Goal: Task Accomplishment & Management: Use online tool/utility

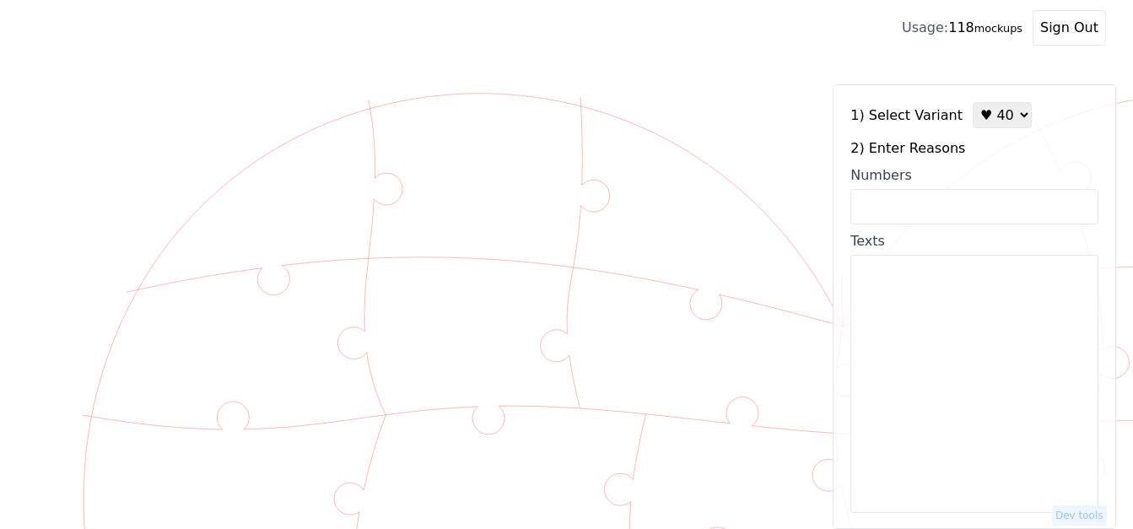
select select "4"
click at [932, 206] on input "Numbers" at bounding box center [974, 206] width 248 height 35
paste input "2,4,5,9,10,12,13,14,16,17,21,23,26,27,28,32,36,44,46,47,48,49,51,52,53,55,58,61…"
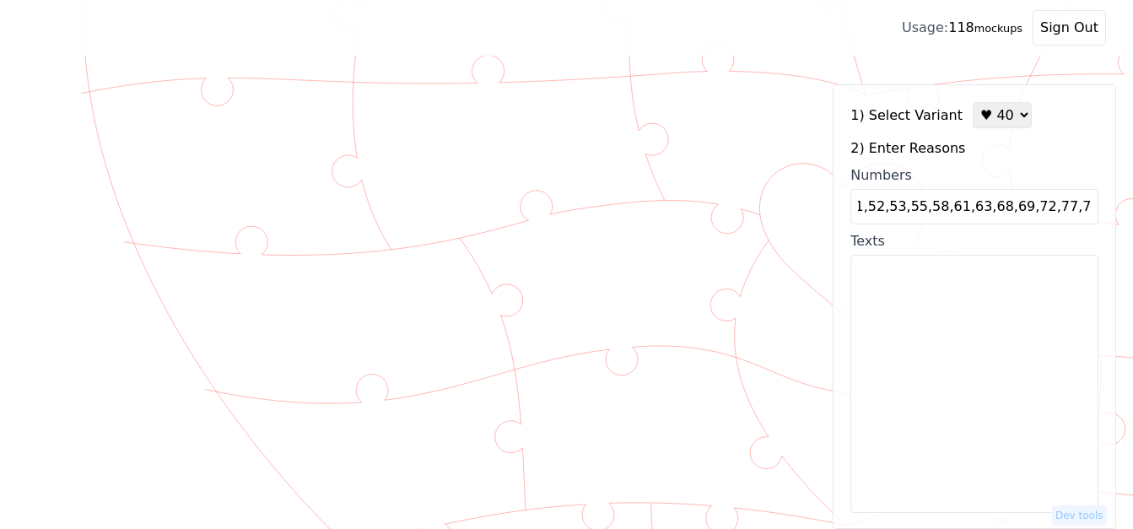
type input "2,4,5,9,10,12,13,14,16,17,21,23,26,27,28,32,36,44,46,47,48,49,51,52,53,55,58,61…"
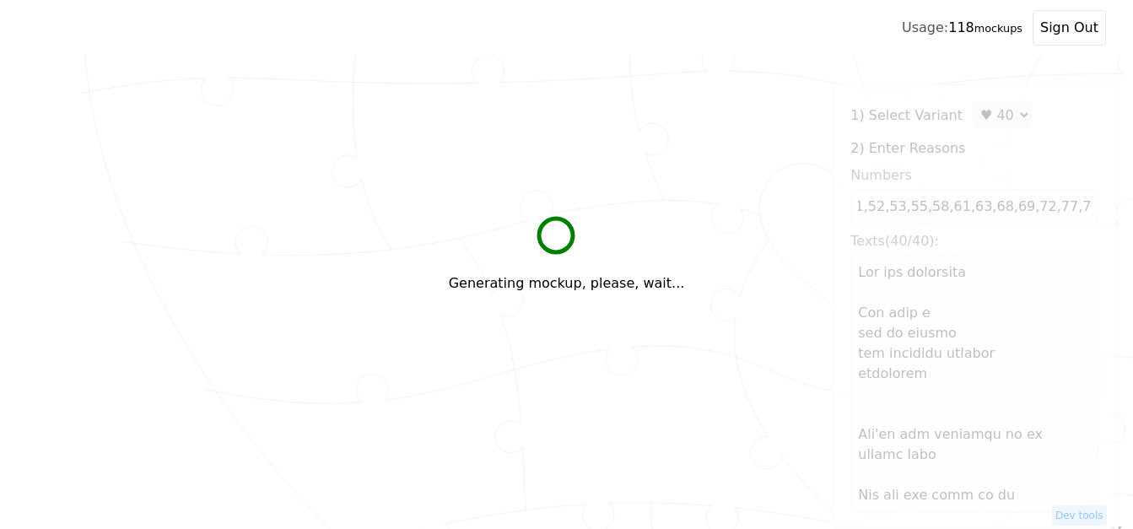
scroll to position [0, 0]
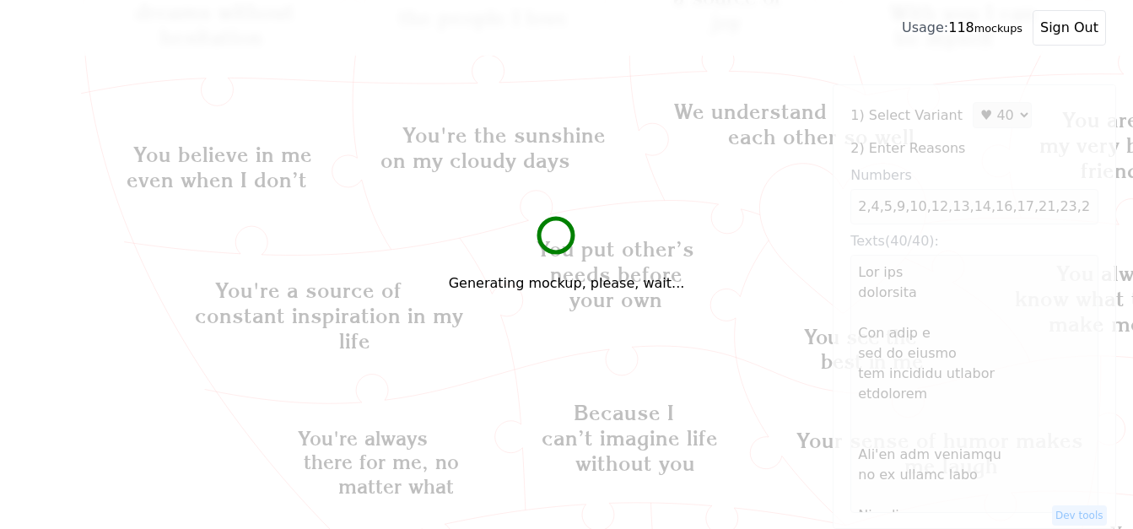
type textarea "Lor ips dolorsita Con adip e sed do eiusmo tem incididu utlabor etdolorem Ali'e…"
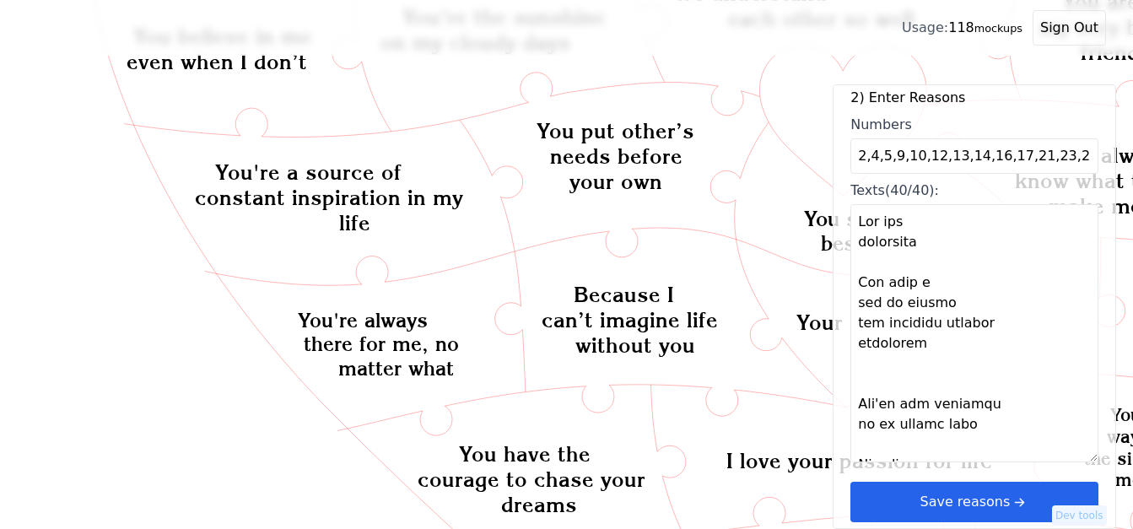
scroll to position [821, 0]
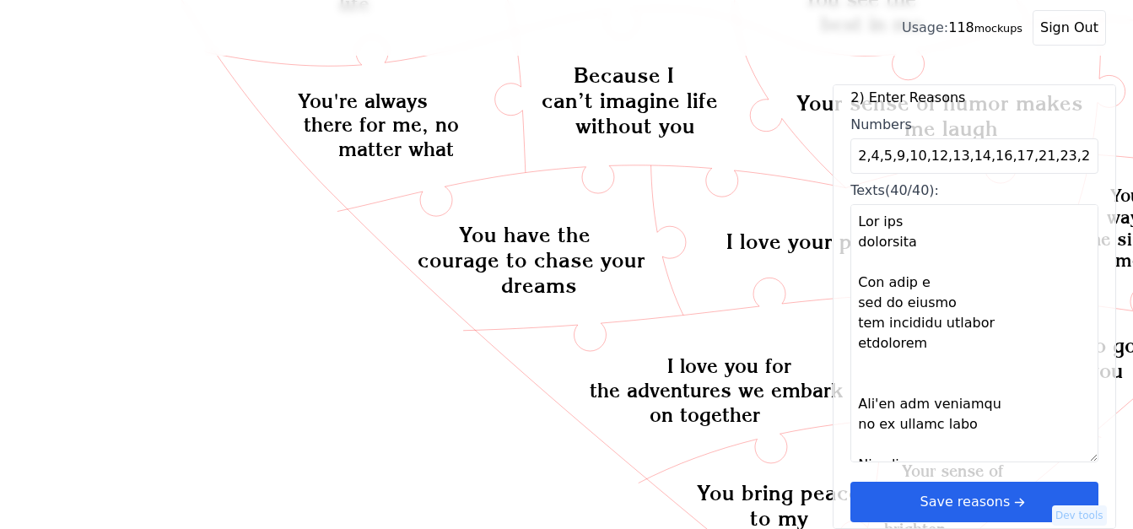
click at [955, 504] on button "Save reasons" at bounding box center [974, 502] width 248 height 40
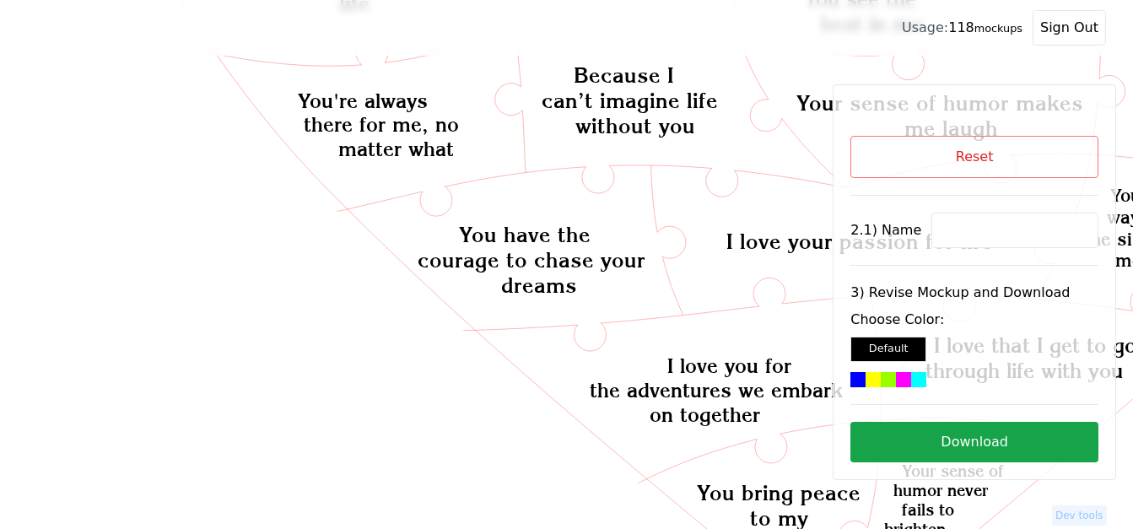
click at [959, 238] on input at bounding box center [1014, 230] width 167 height 35
paste input "Chelsea"
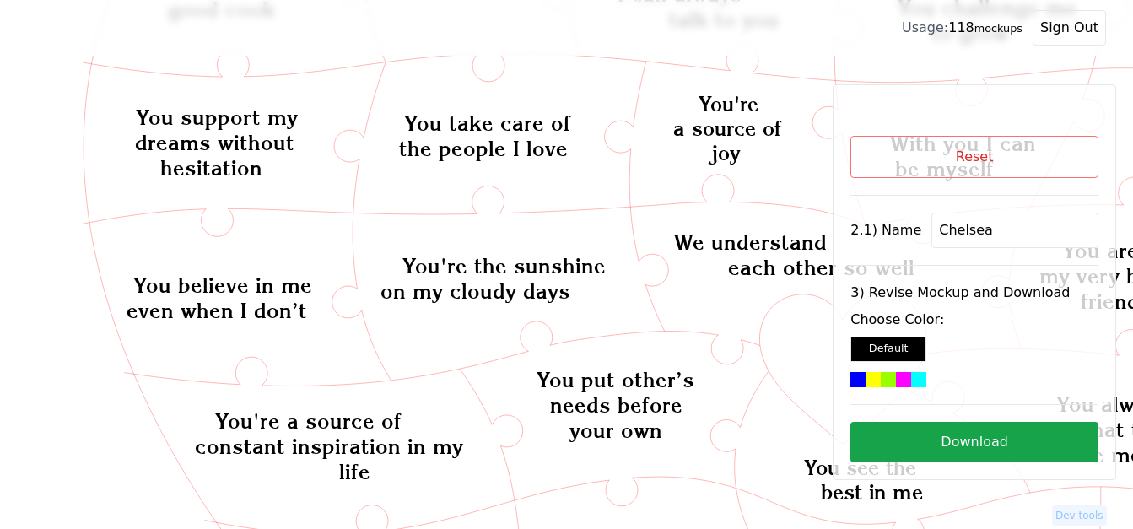
scroll to position [315, 0]
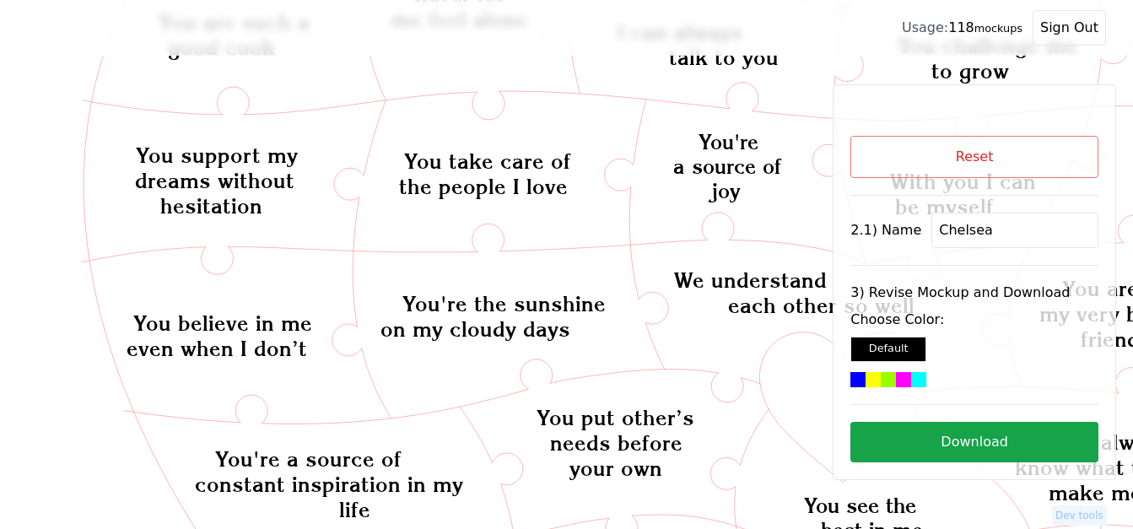
type input "Chelsea"
click at [812, 408] on icon "Created with Snap Created with Snap Created with Snap You have a way of making …" at bounding box center [1142, 523] width 2231 height 1530
click at [911, 379] on div at bounding box center [918, 379] width 15 height 15
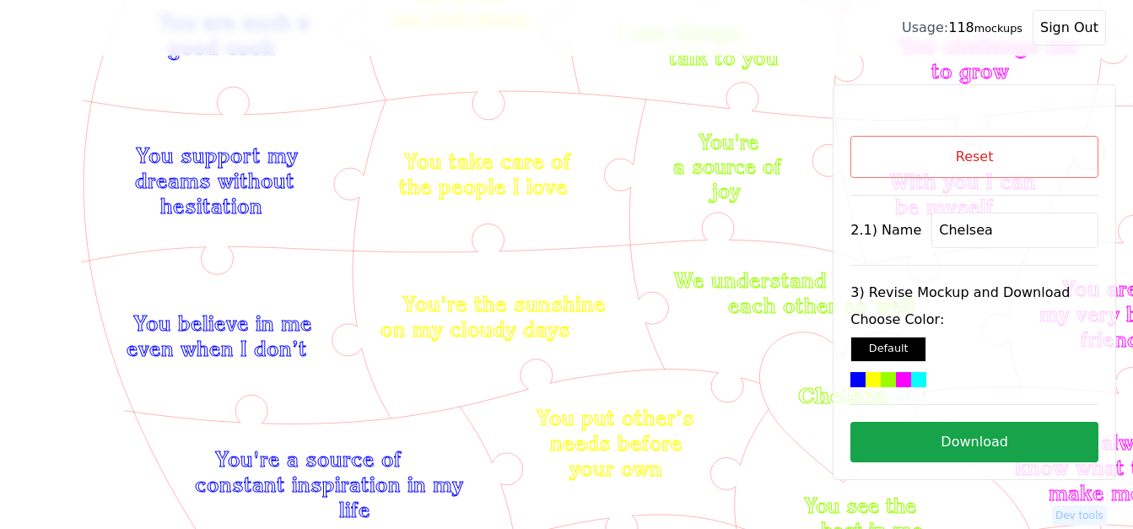
click at [947, 454] on button "Download" at bounding box center [974, 442] width 248 height 40
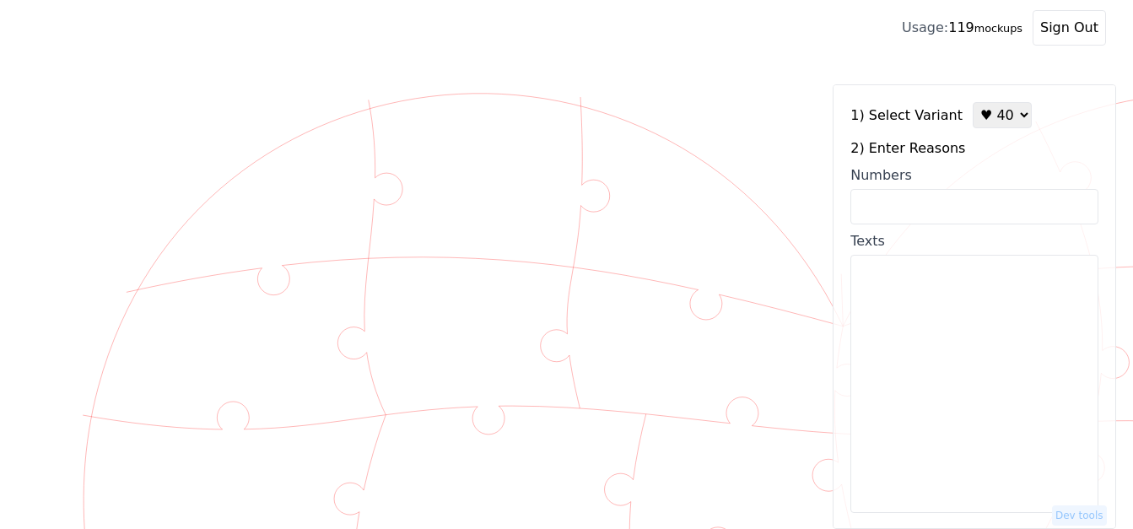
select select "4"
click at [1024, 207] on input "Numbers" at bounding box center [974, 206] width 248 height 35
paste input "2,4,5,9,10,12,13,14,16,17,21,23,26,27,28,32,36,44,46,47,48,49,51,52,53,55,58,61…"
type input "2,4,5,9,10,12,13,14,16,17,21,23,26,27,28,32,36,44,46,47,48,49,51,52,53,55,58,61…"
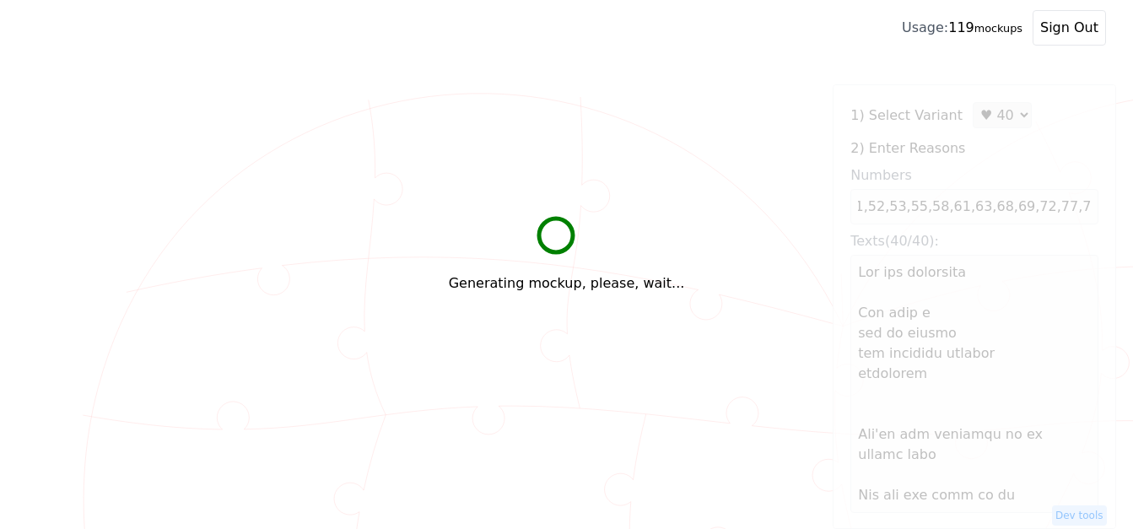
scroll to position [0, 0]
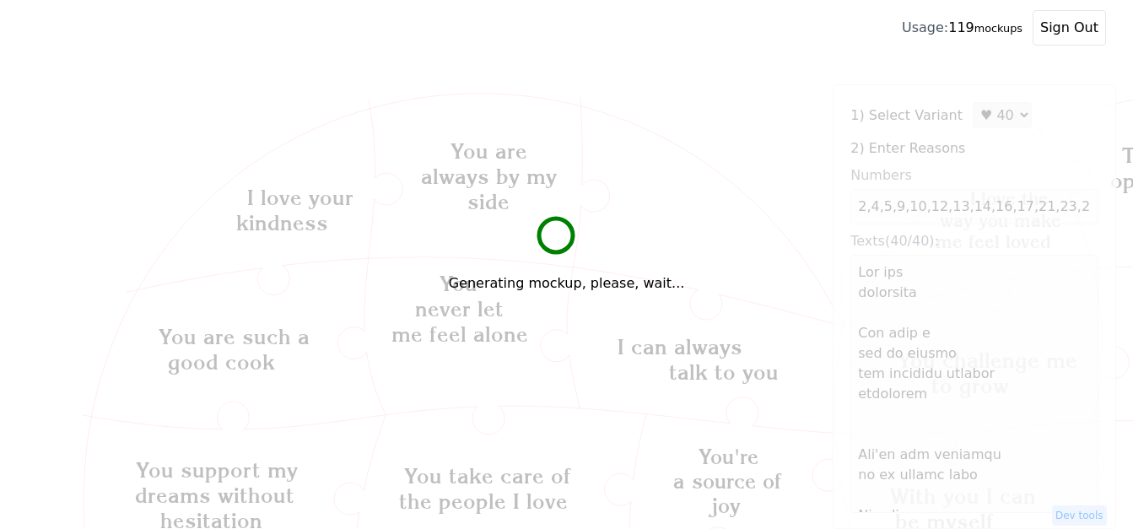
type textarea "Lor ips dolorsita Con adip e sed do eiusmo tem incididu utlabor etdolorem Ali'e…"
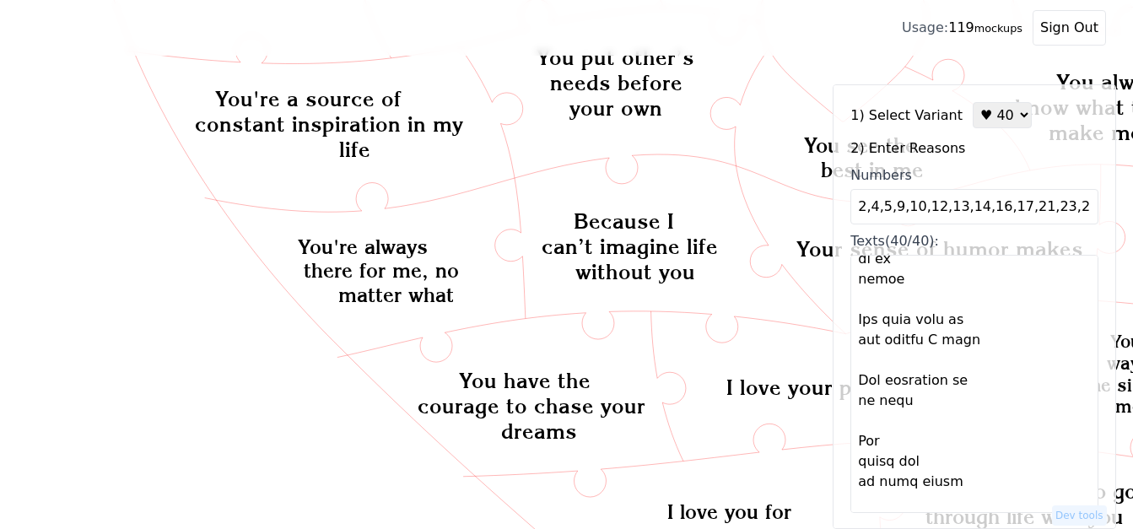
scroll to position [51, 0]
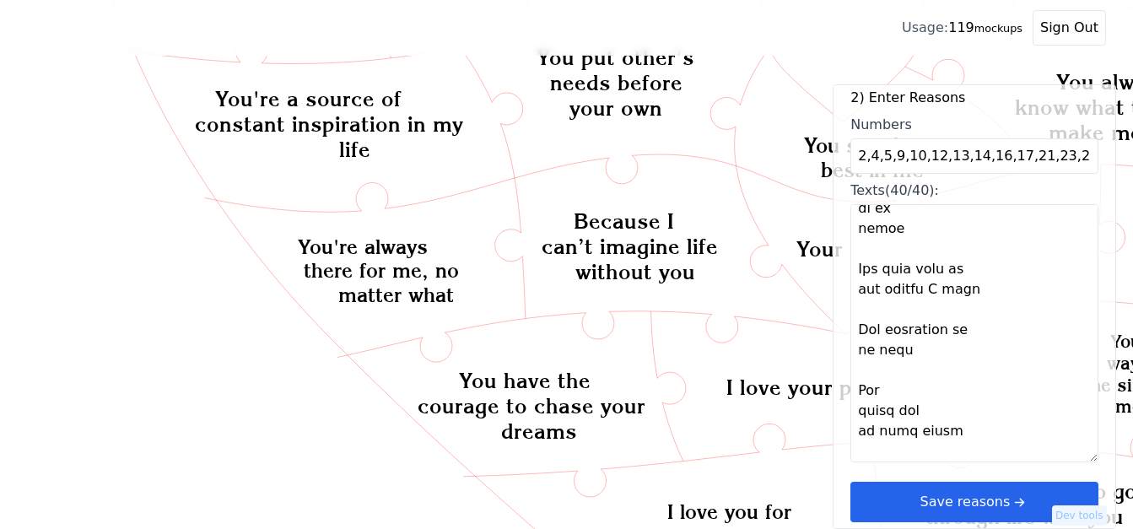
click at [961, 506] on button "Save reasons" at bounding box center [974, 502] width 248 height 40
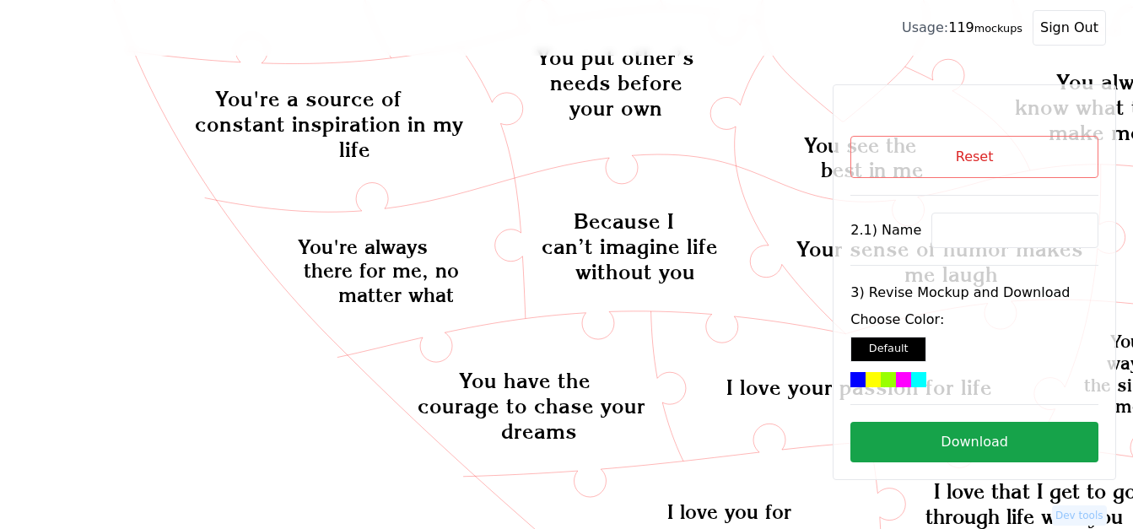
click at [1016, 226] on input at bounding box center [1014, 230] width 167 height 35
paste input "Chelsea"
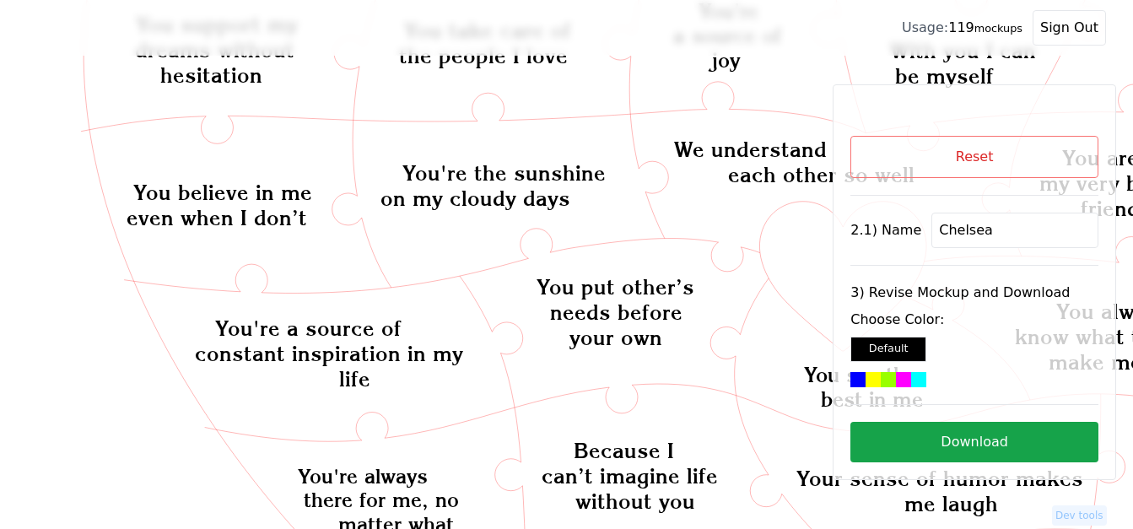
scroll to position [422, 0]
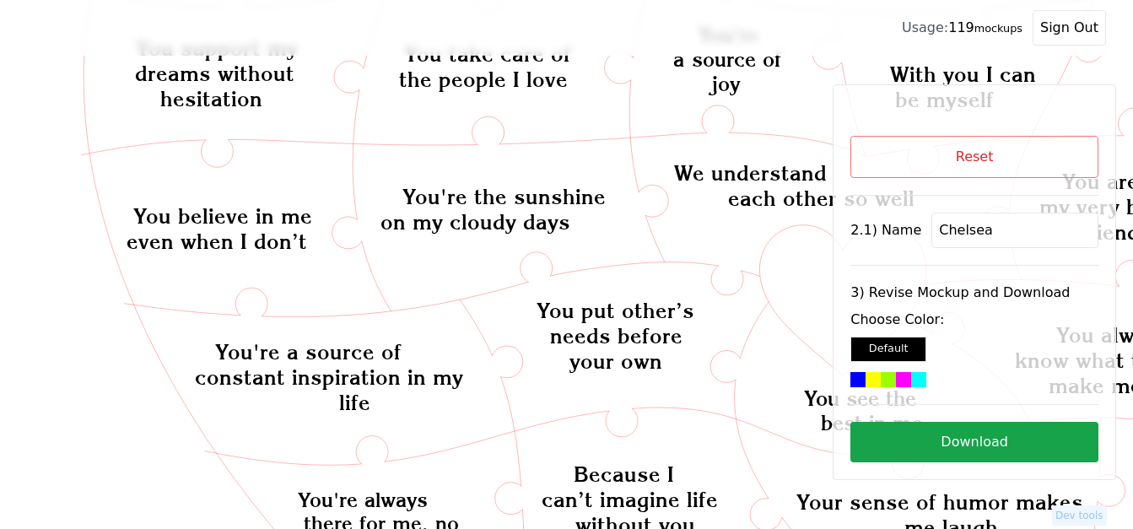
type input "Chelsea"
click at [799, 260] on icon "Created with Snap Created with Snap Created with Snap You have a way of making …" at bounding box center [1142, 416] width 2231 height 1530
click at [896, 377] on div at bounding box center [903, 379] width 15 height 15
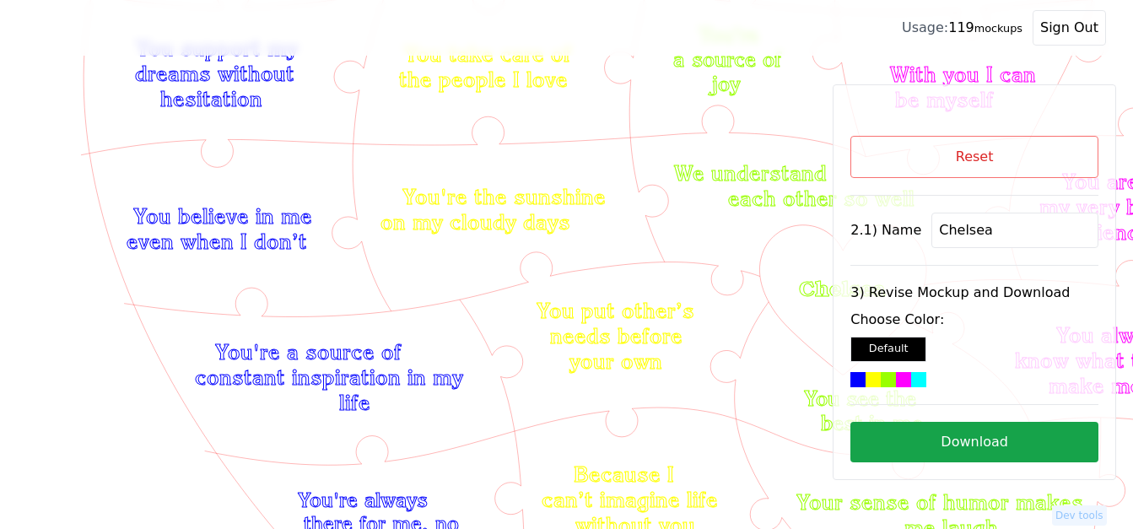
click at [924, 433] on button "Download" at bounding box center [974, 442] width 248 height 40
